Goal: Find specific page/section: Find specific page/section

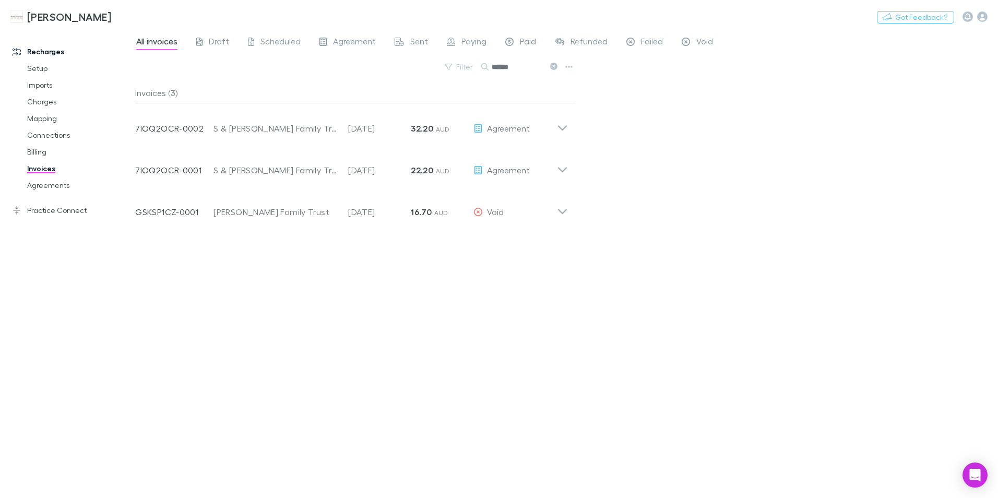
click at [38, 16] on h3 "[PERSON_NAME]" at bounding box center [69, 16] width 84 height 13
